Goal: Communication & Community: Share content

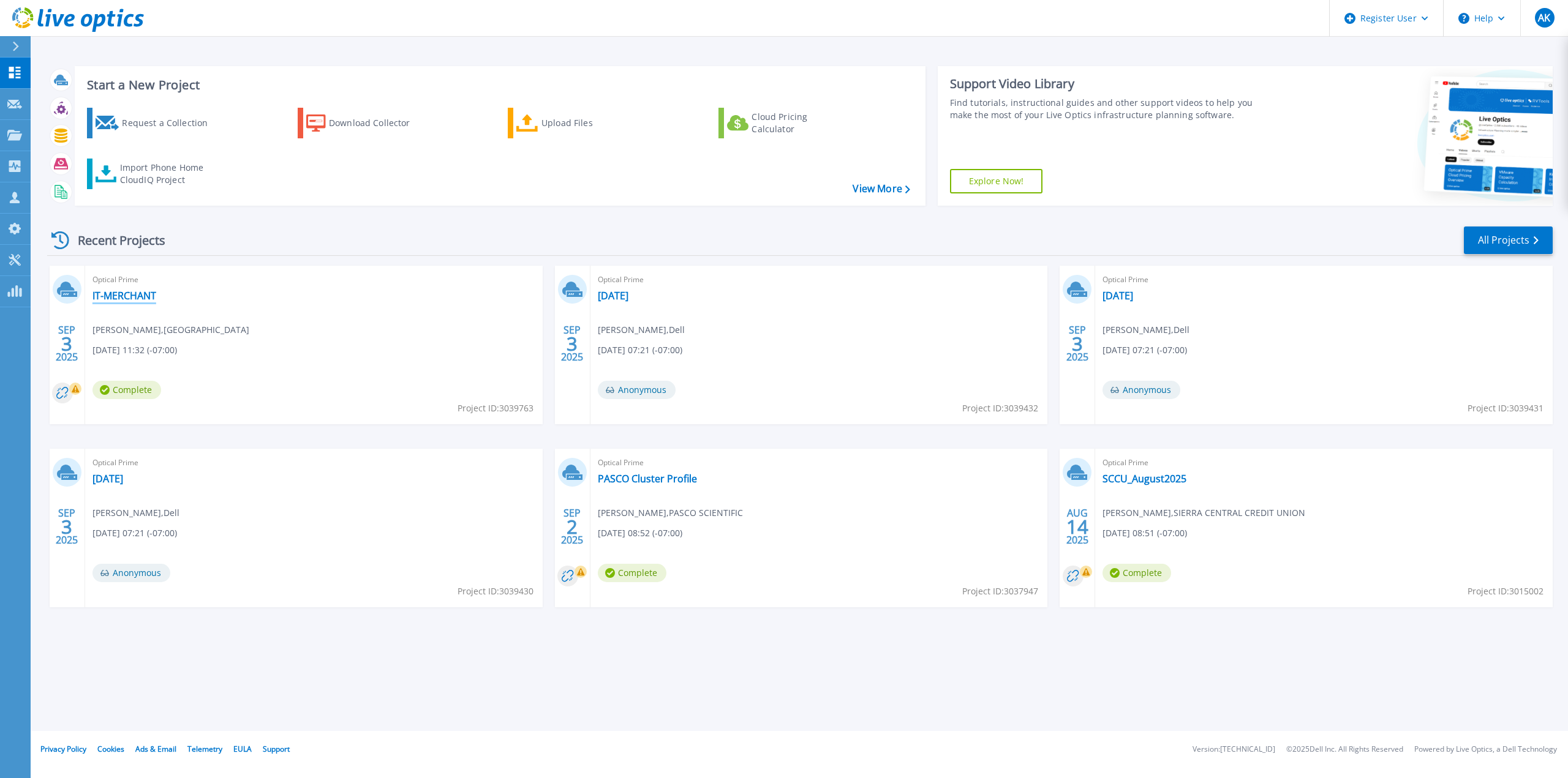
click at [133, 297] on link "IT-MERCHANT" at bounding box center [124, 296] width 64 height 12
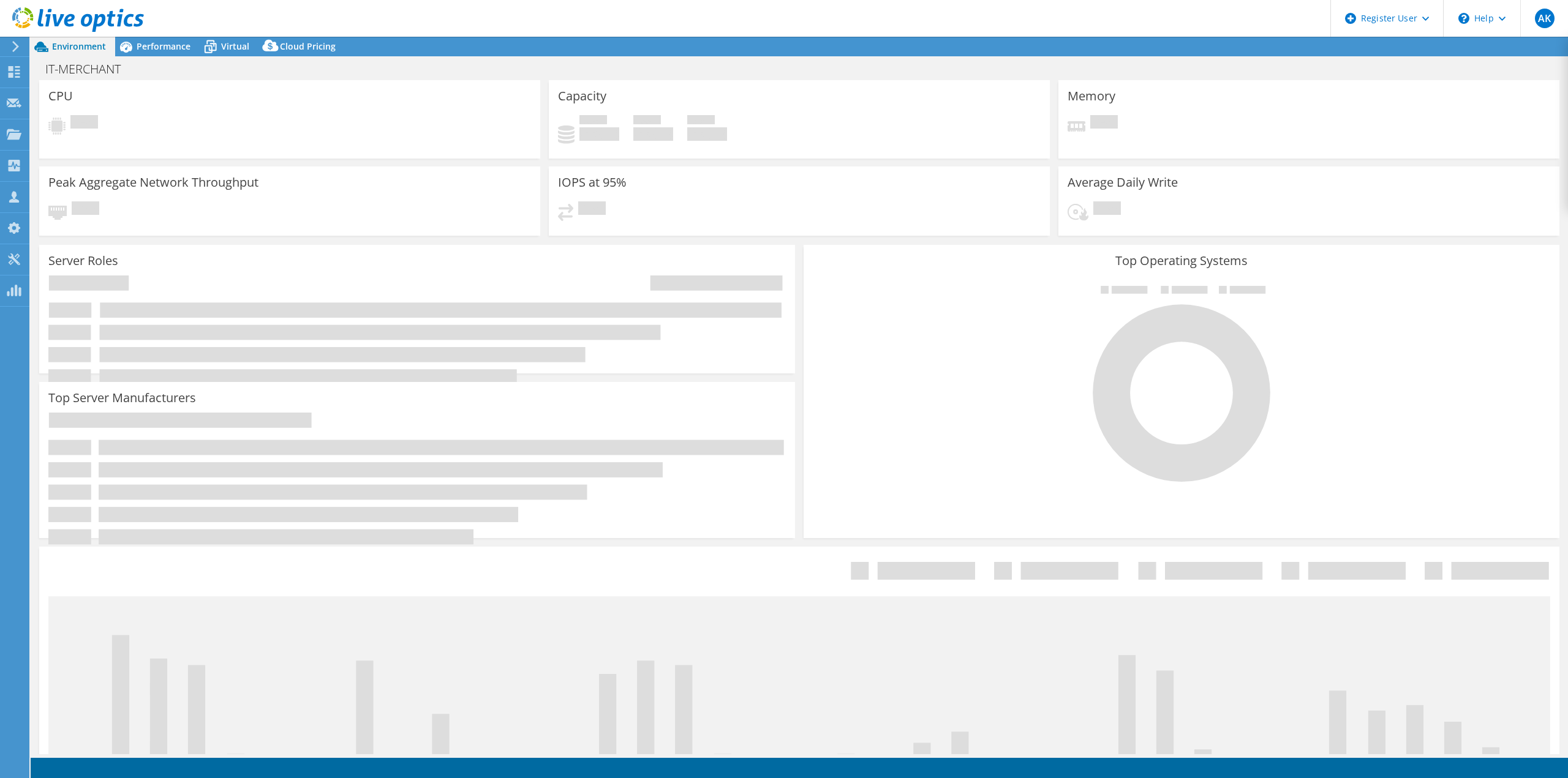
select select "USD"
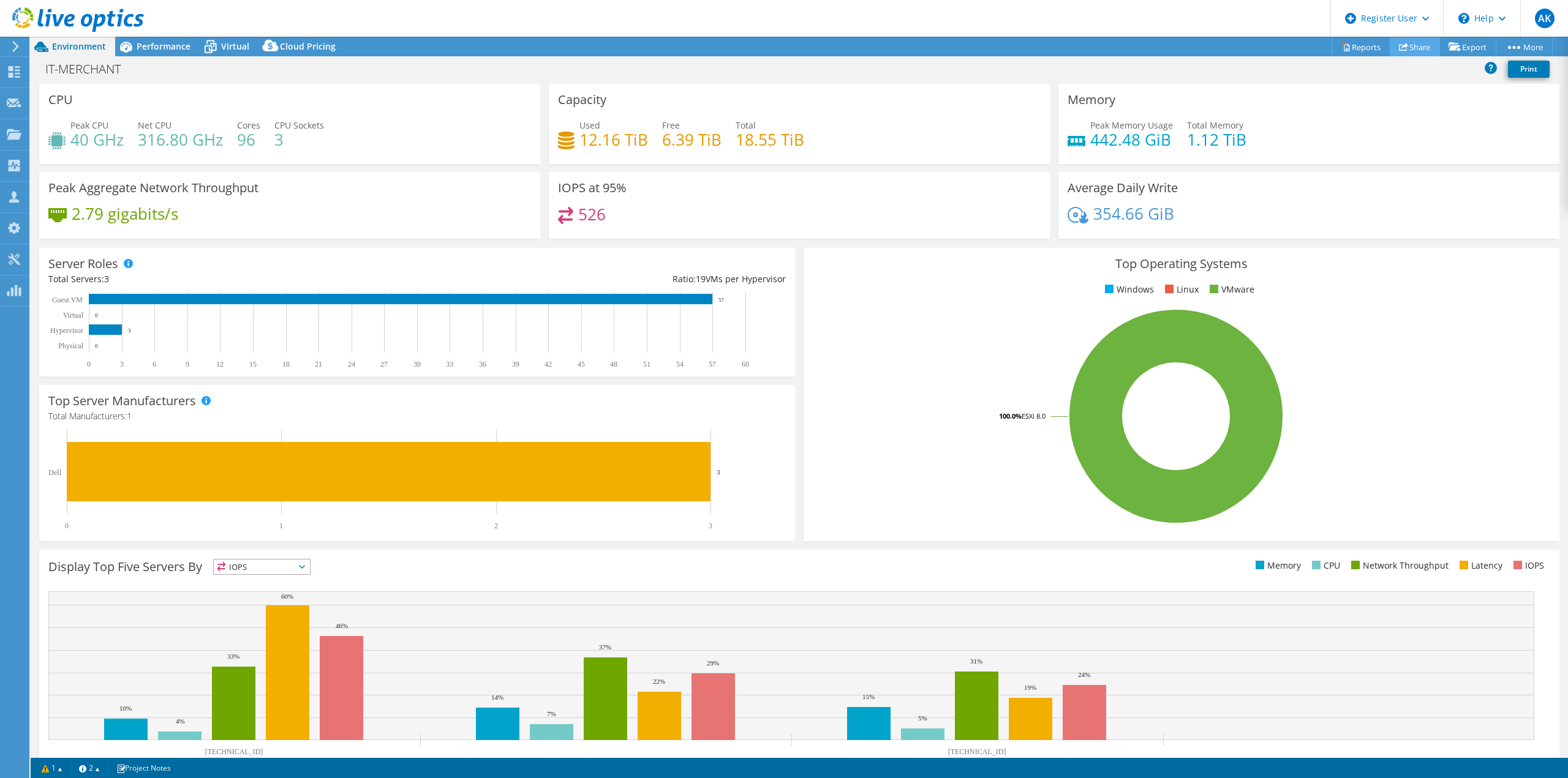
click at [1402, 48] on link "Share" at bounding box center [1414, 47] width 50 height 19
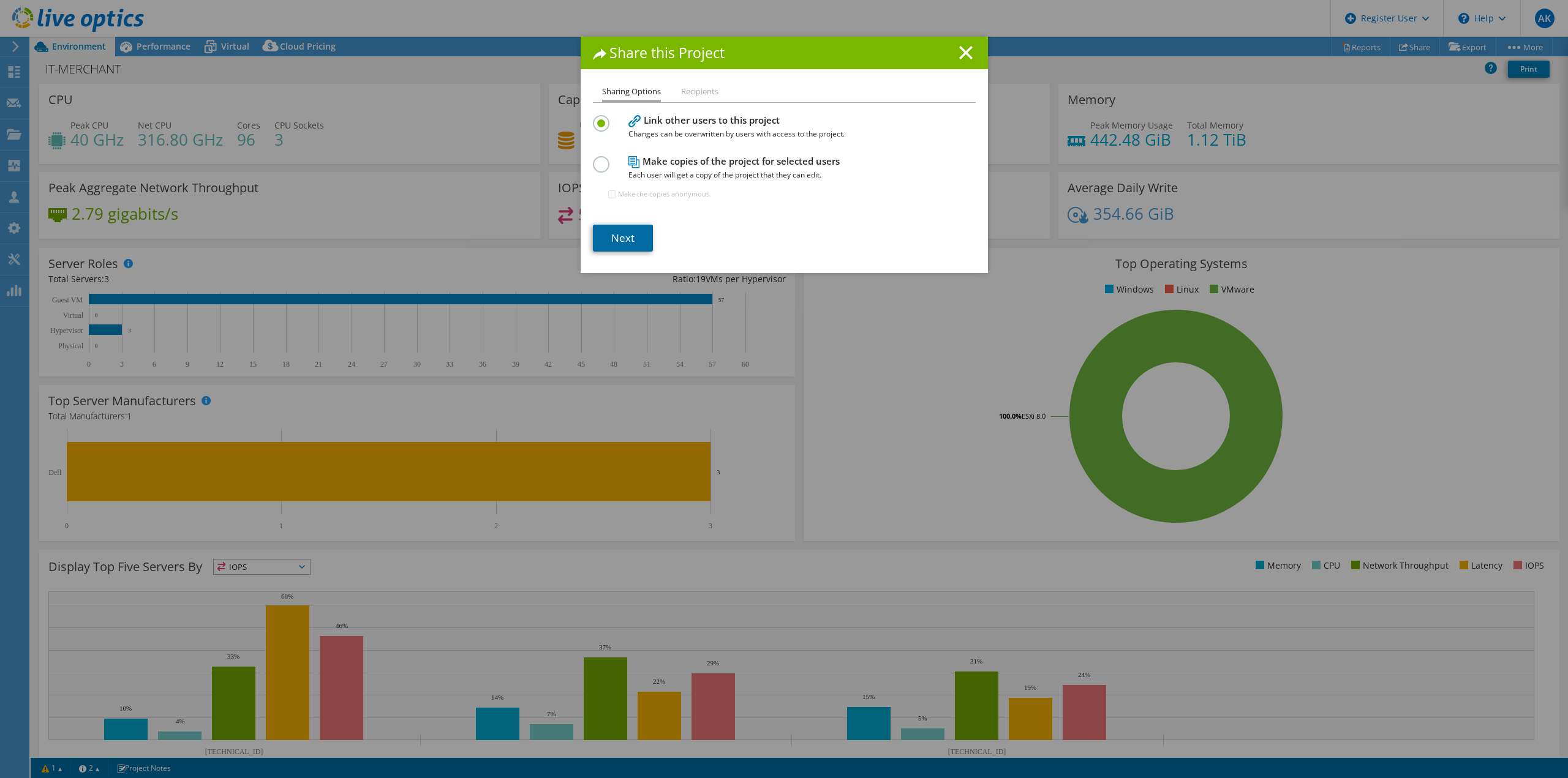
click at [631, 236] on link "Next" at bounding box center [623, 239] width 60 height 27
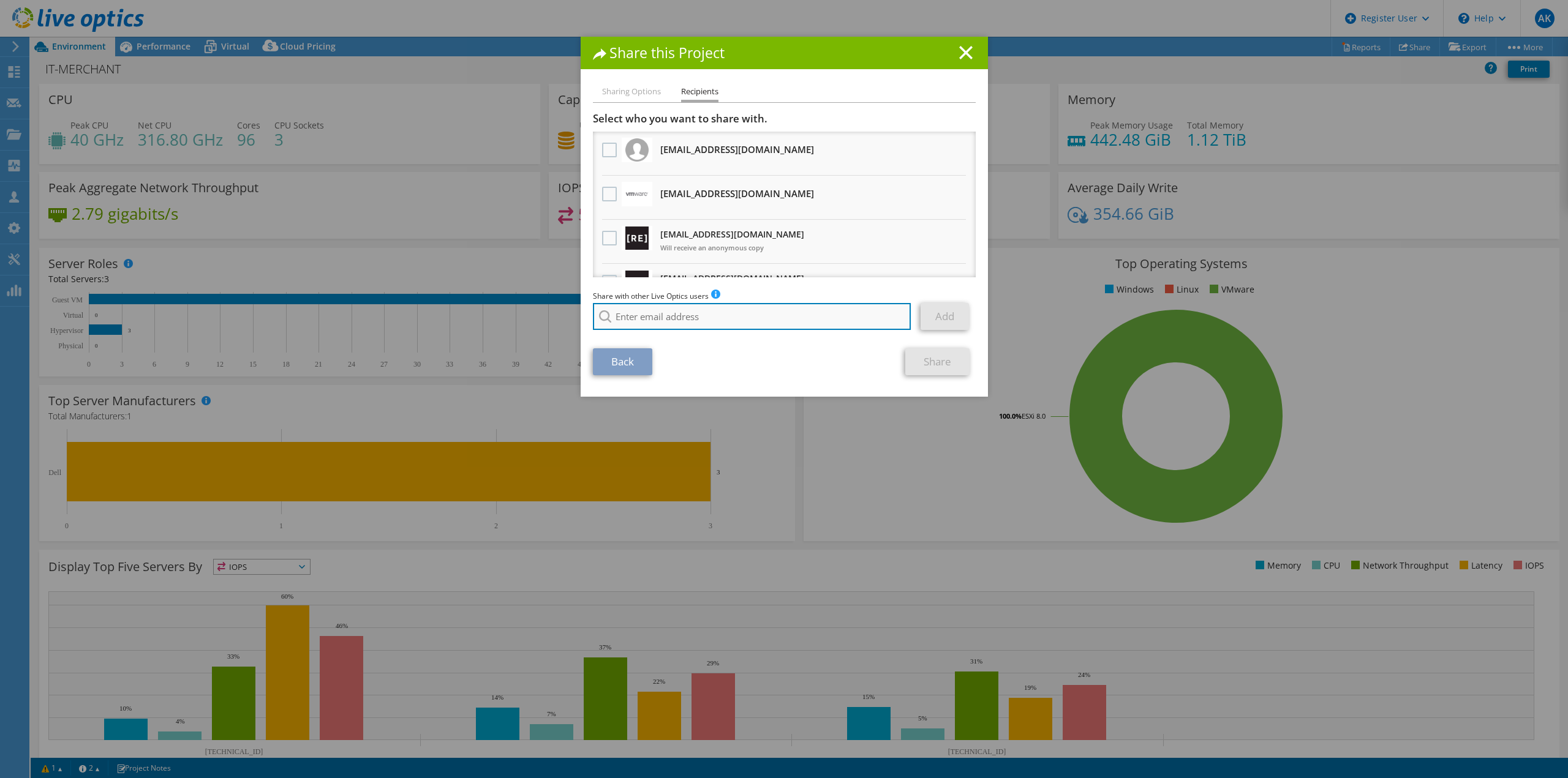
click at [734, 313] on input "search" at bounding box center [752, 317] width 319 height 27
click at [756, 322] on input "jwis" at bounding box center [752, 317] width 319 height 27
paste input "acksonwiswall@ecei.com"
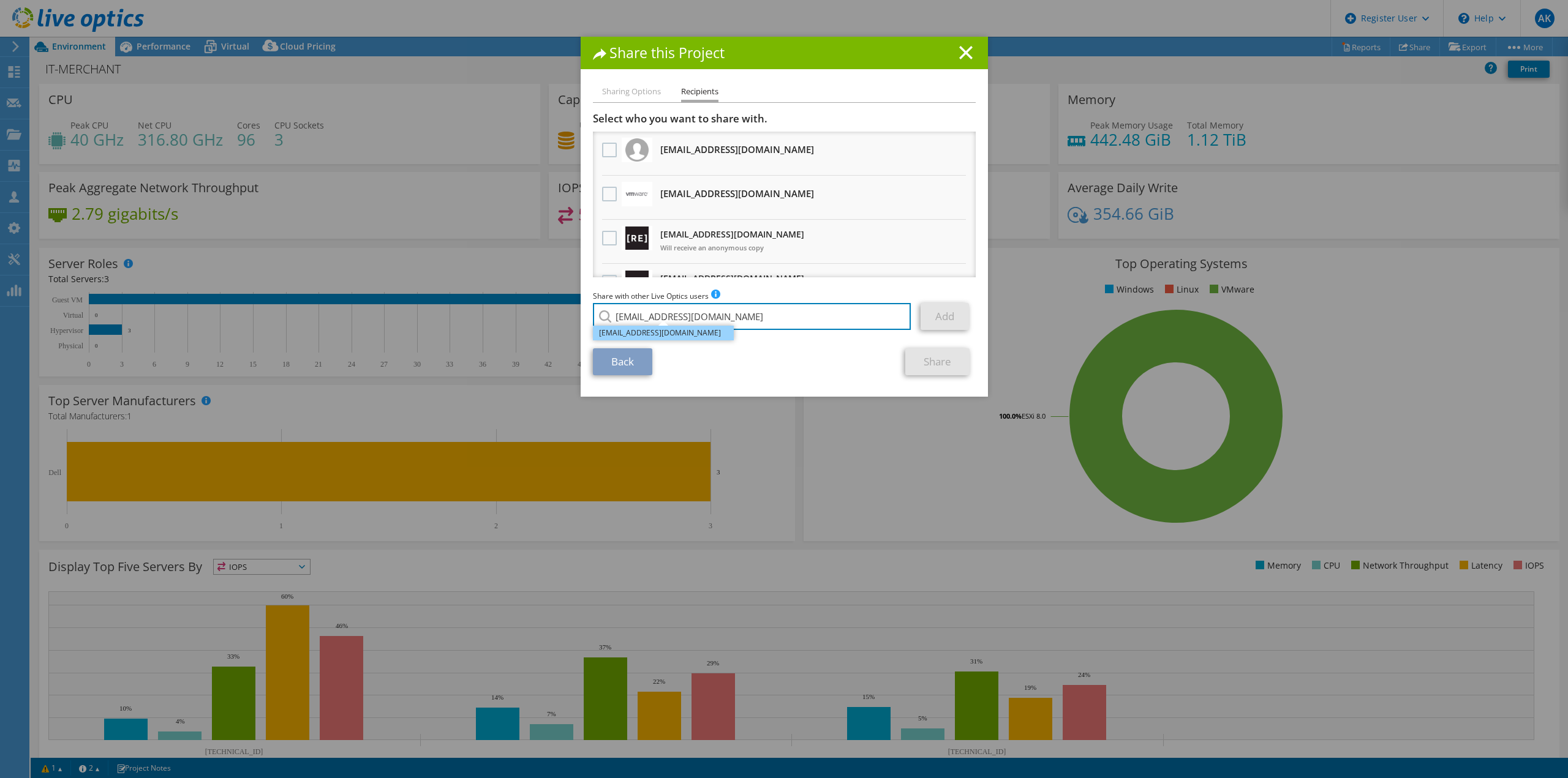
type input "jacksonwiswall@ecei.com"
click at [691, 334] on li "jacksonwiswall@ecei.com" at bounding box center [663, 333] width 141 height 14
click at [943, 322] on link "Add" at bounding box center [945, 317] width 48 height 27
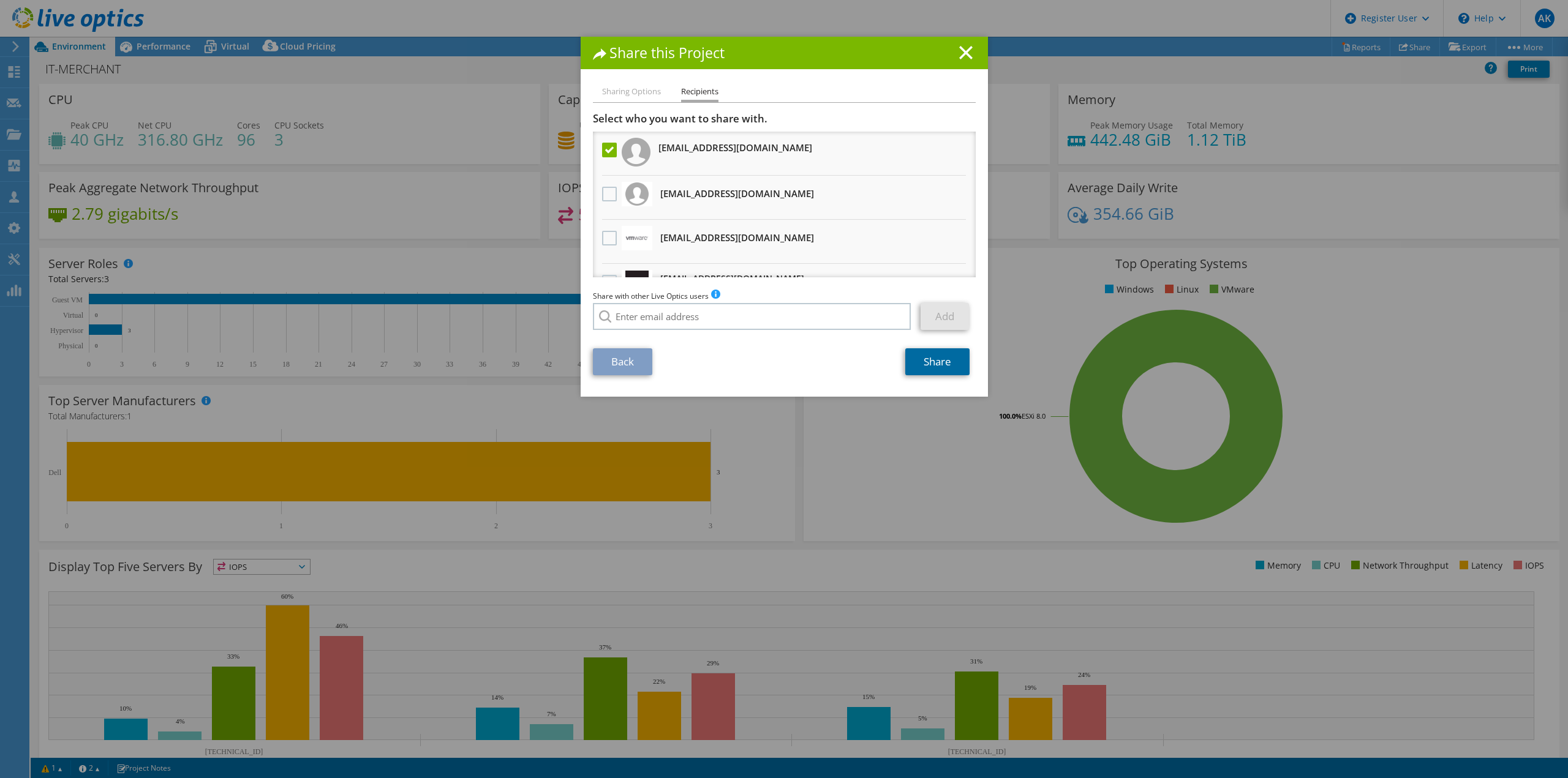
click at [918, 364] on link "Share" at bounding box center [938, 362] width 65 height 27
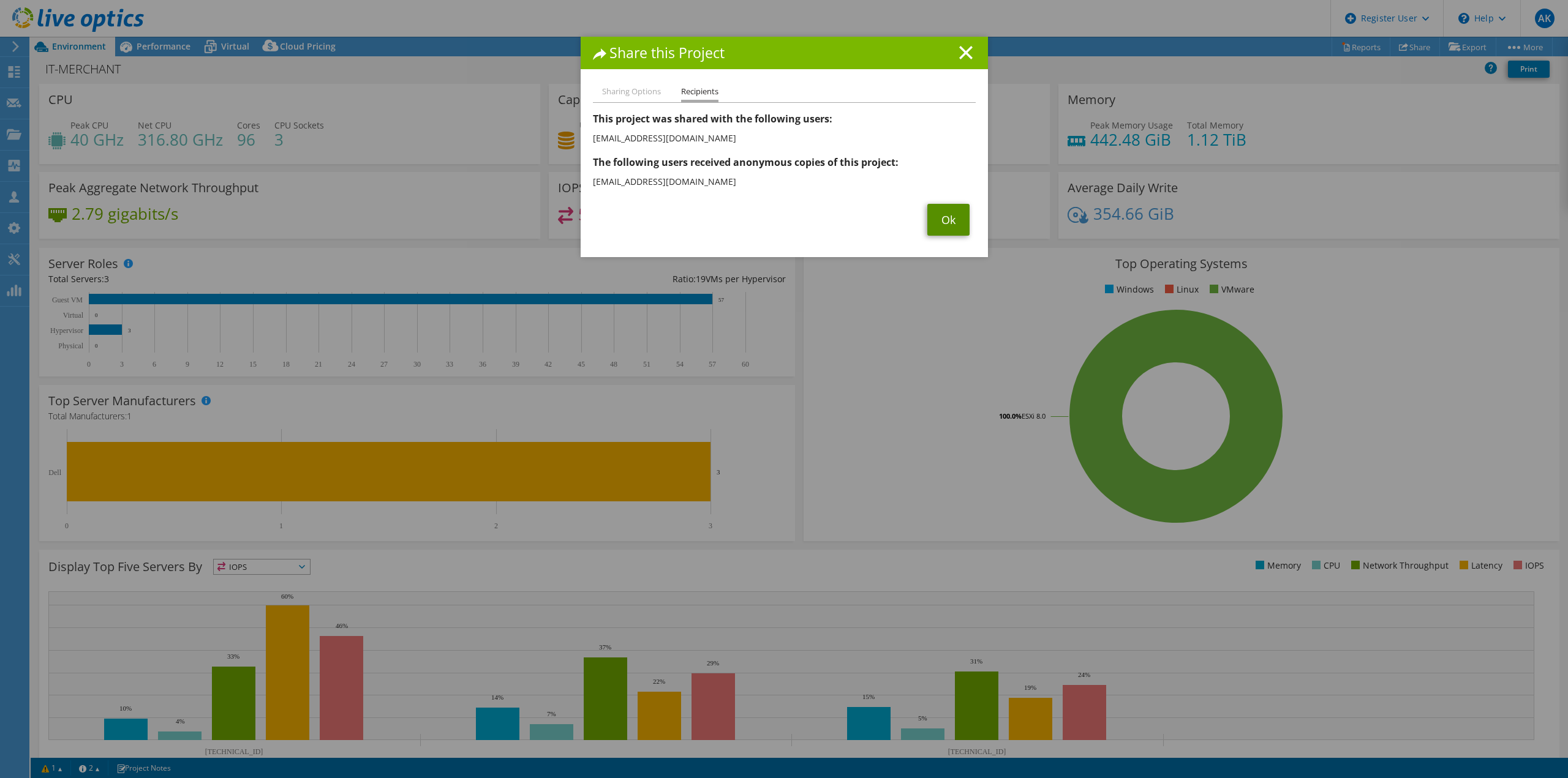
click at [937, 229] on link "Ok" at bounding box center [949, 219] width 42 height 31
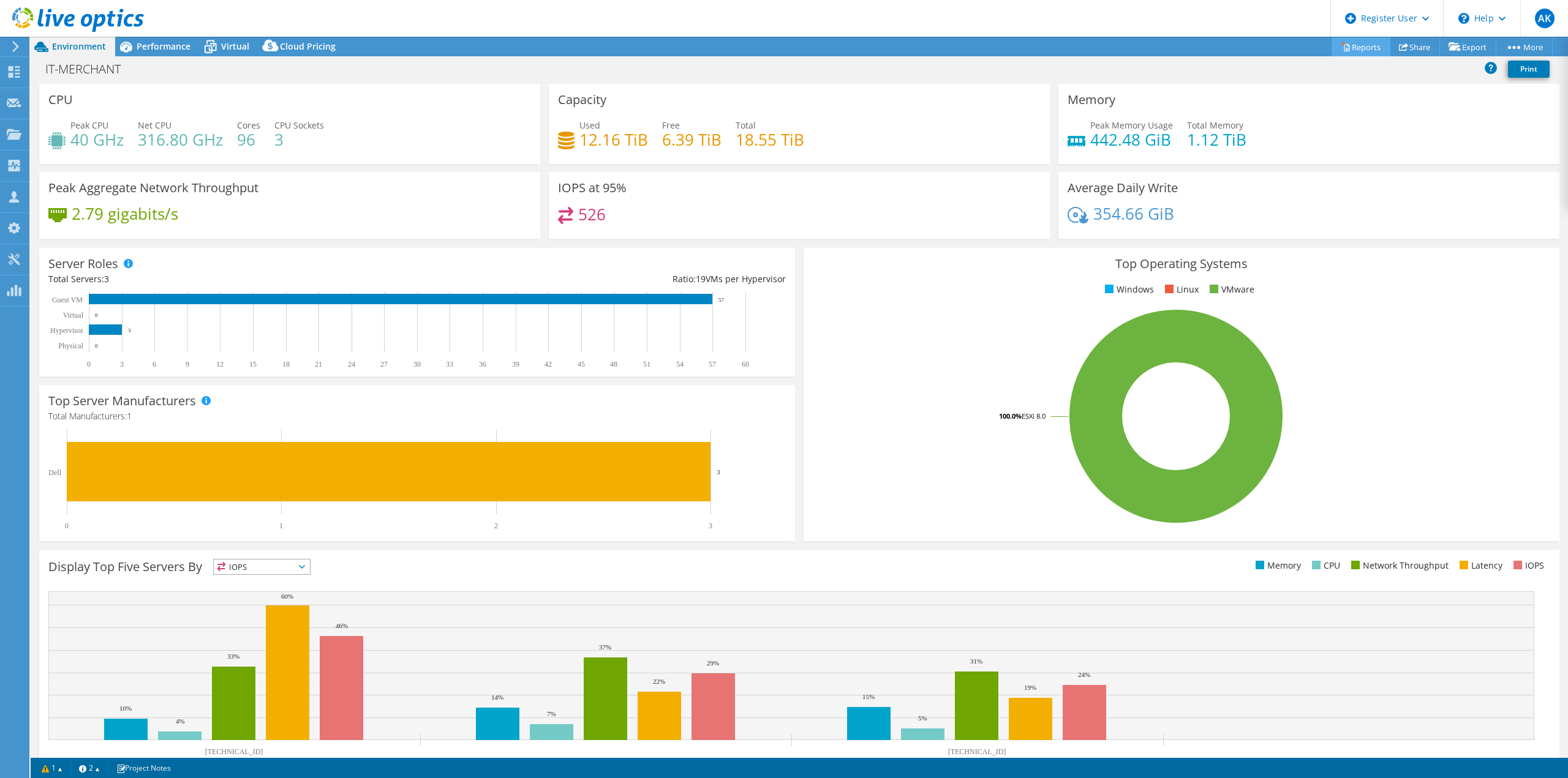
click at [1364, 40] on link "Reports" at bounding box center [1360, 47] width 59 height 19
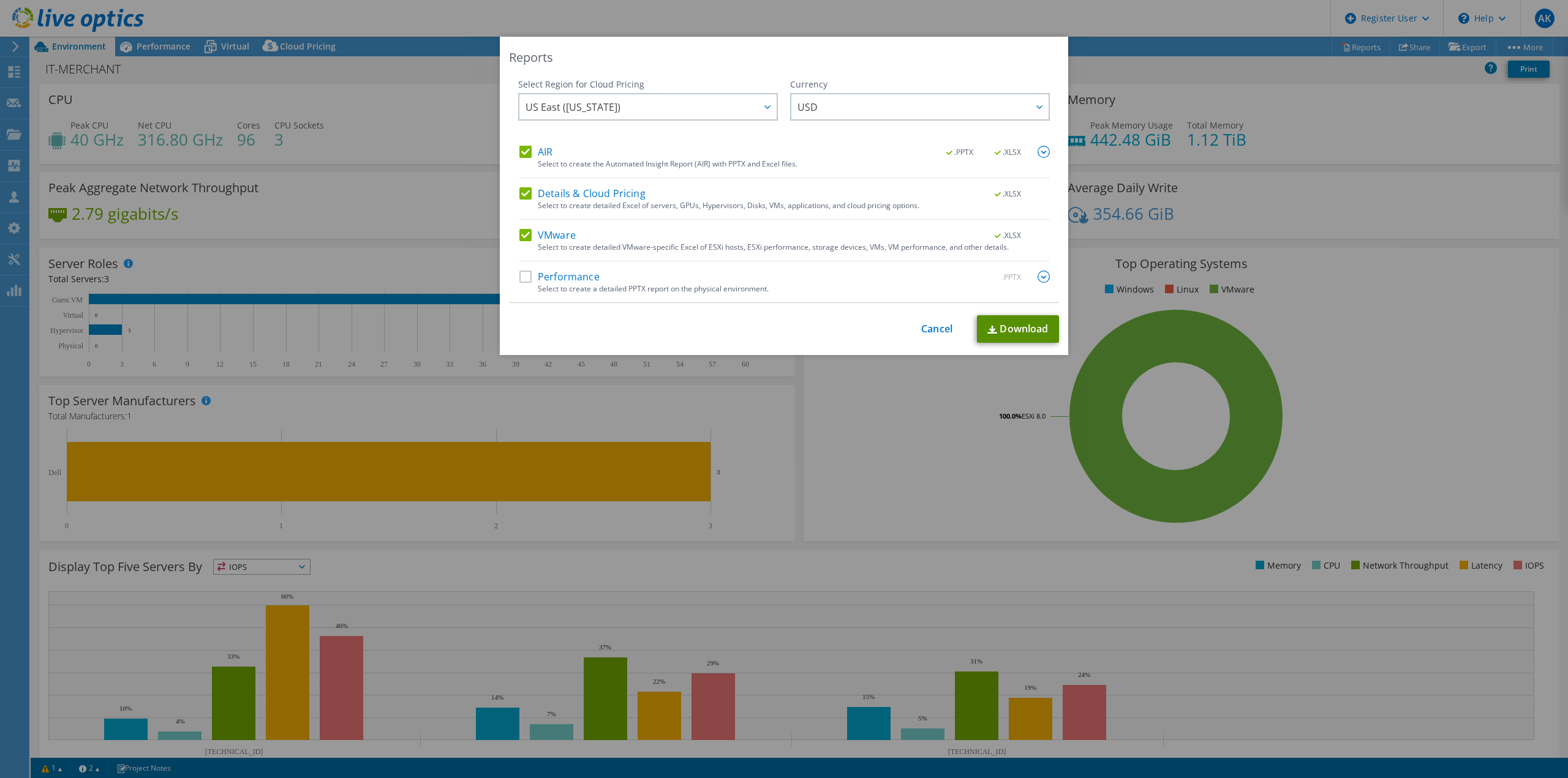
click at [1015, 321] on link "Download" at bounding box center [1018, 329] width 82 height 27
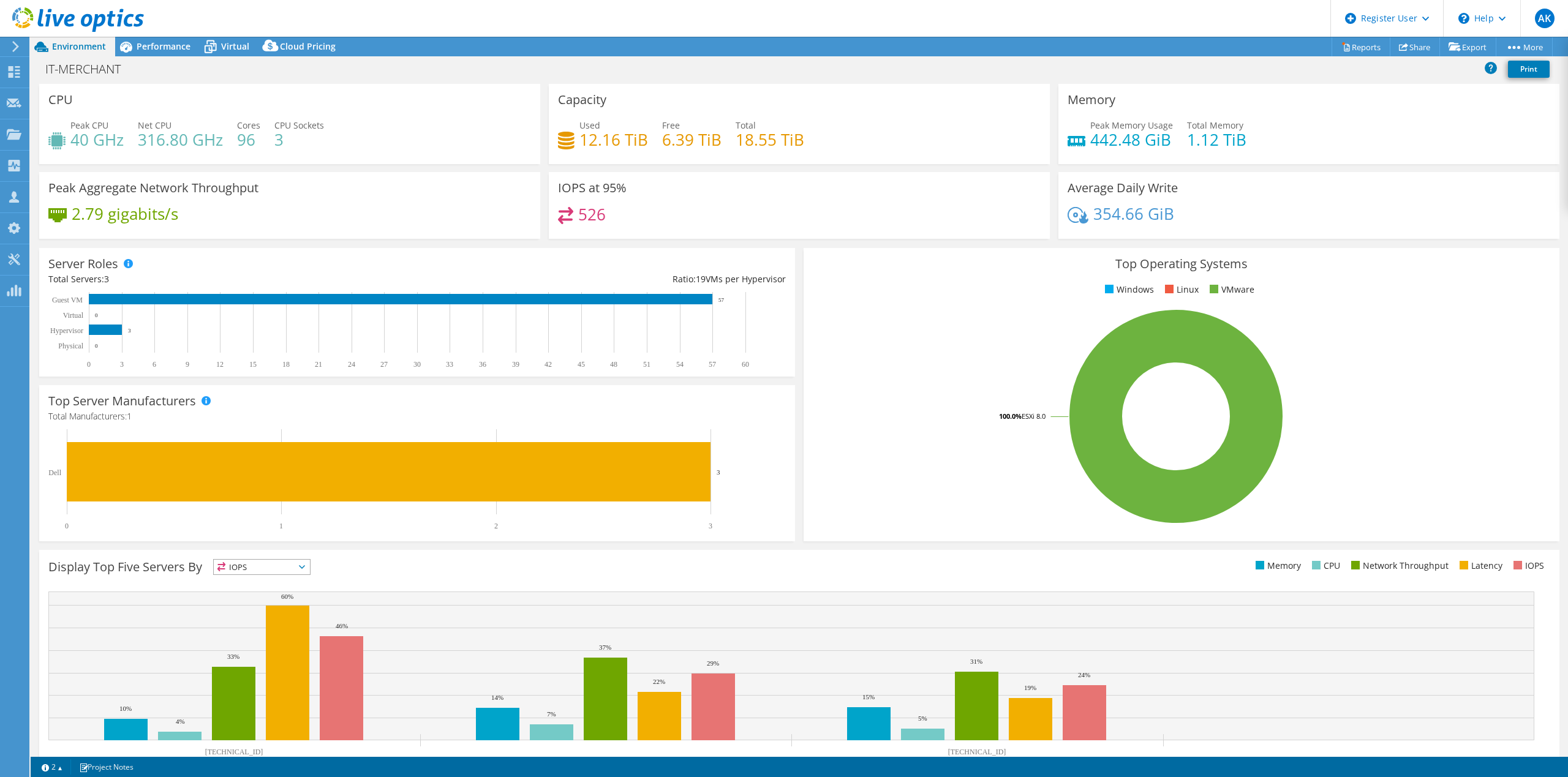
select select "USD"
